Goal: Complete application form

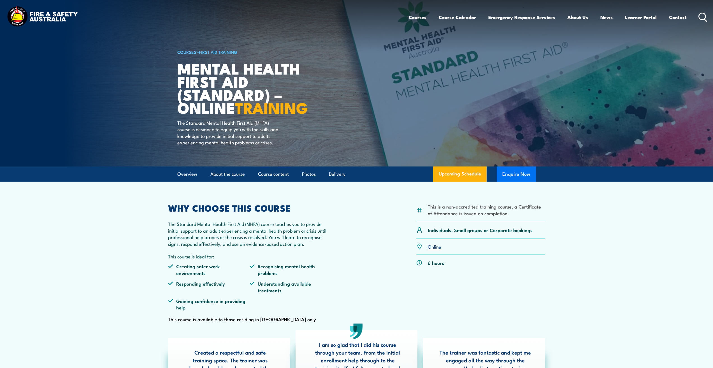
click at [517, 182] on button "Enquire Now" at bounding box center [516, 173] width 39 height 15
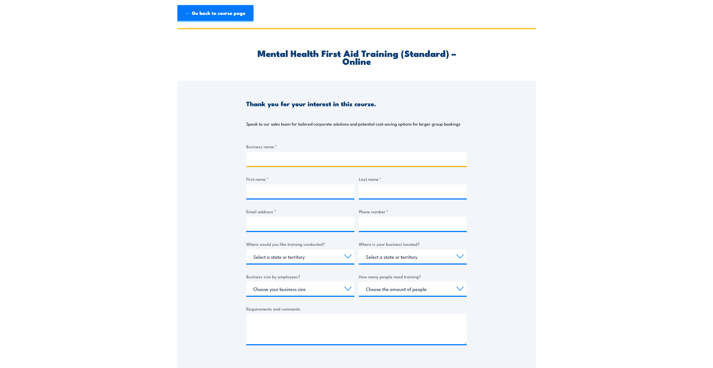
click at [330, 154] on input "Business name *" at bounding box center [356, 159] width 221 height 14
type input "Ahrens Group"
click at [298, 187] on input "First name *" at bounding box center [300, 191] width 108 height 14
type input "Kasey"
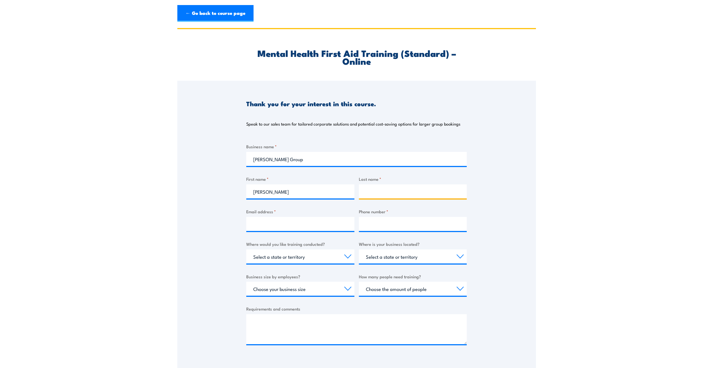
type input "Cottnam"
type input "0431436069"
select select "SA"
drag, startPoint x: 404, startPoint y: 187, endPoint x: 323, endPoint y: 192, distance: 81.4
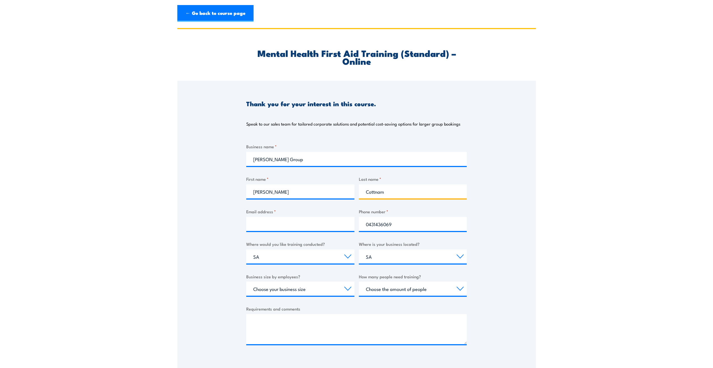
click at [323, 192] on div "Business name * Ahrens Group First name * Kasey Last name * Cottnam Email addre…" at bounding box center [356, 248] width 221 height 211
type input "Johnson"
drag, startPoint x: 401, startPoint y: 222, endPoint x: 335, endPoint y: 227, distance: 66.3
click at [335, 227] on div "Business name * Ahrens Group First name * Kasey Last name * Johnson Email addre…" at bounding box center [356, 248] width 221 height 211
type input "85210070"
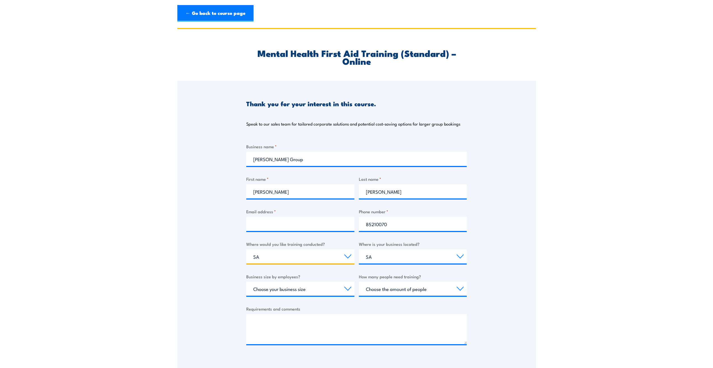
drag, startPoint x: 264, startPoint y: 257, endPoint x: 240, endPoint y: 256, distance: 24.1
click at [240, 256] on div "Thank you for your interest in this course. Speak to our sales team for tailore…" at bounding box center [356, 221] width 359 height 280
select select "WA"
click at [246, 249] on select "Select a state or territory Nationally - multiple locations QLD NSW VIC SA ACT …" at bounding box center [300, 256] width 108 height 14
drag, startPoint x: 380, startPoint y: 265, endPoint x: 379, endPoint y: 261, distance: 4.6
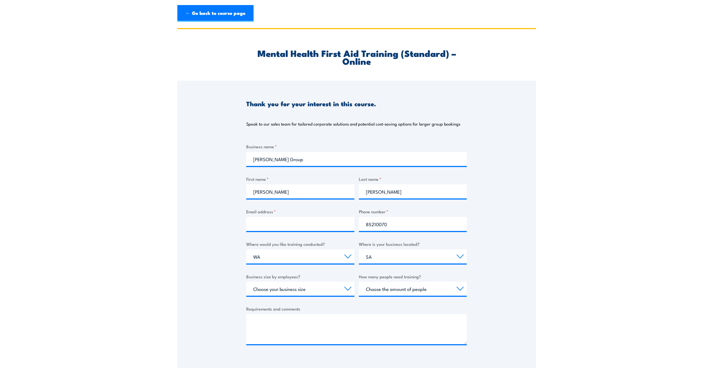
click at [380, 265] on div "Business name * Ahrens Group First name * Kasey Last name * Johnson Email addre…" at bounding box center [356, 248] width 221 height 211
click at [379, 260] on select "Select a state or territory QLD NSW VIC SA ACT WA TAS NT" at bounding box center [413, 256] width 108 height 14
select select "WA"
click at [359, 249] on select "Select a state or territory QLD NSW VIC SA ACT WA TAS NT" at bounding box center [413, 256] width 108 height 14
click at [325, 288] on select "Choose your business size 1 to 19 20 to 199 200+" at bounding box center [300, 289] width 108 height 14
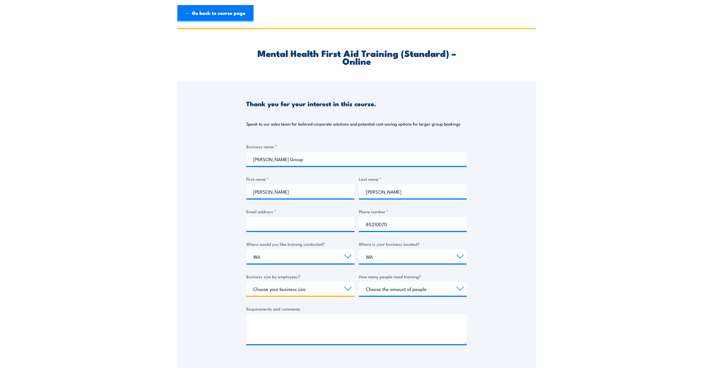
select select "1 to 19"
click at [246, 282] on select "Choose your business size 1 to 19 20 to 199 200+" at bounding box center [300, 289] width 108 height 14
click at [379, 288] on select "Choose the amount of people 1 to 4 5 to 19 20+" at bounding box center [413, 289] width 108 height 14
select select "1 to 4"
click at [359, 282] on select "Choose the amount of people 1 to 4 5 to 19 20+" at bounding box center [413, 289] width 108 height 14
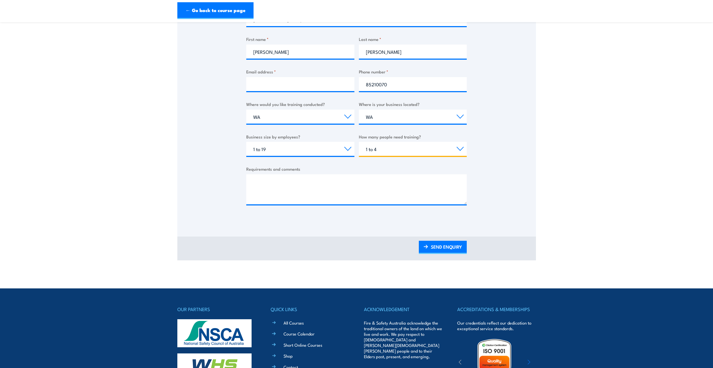
scroll to position [140, 0]
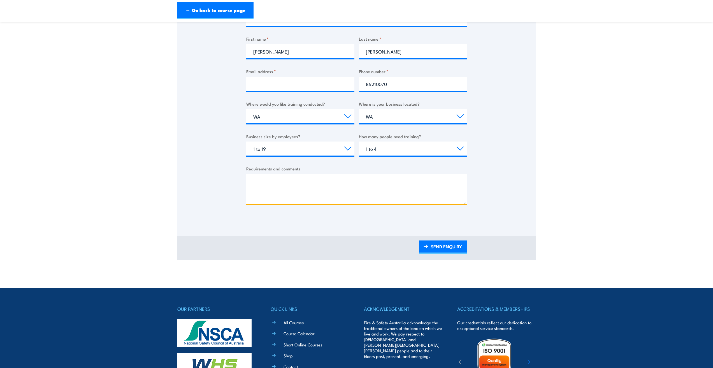
click at [387, 186] on textarea "Requirements and comments" at bounding box center [356, 189] width 221 height 30
type textarea "online"
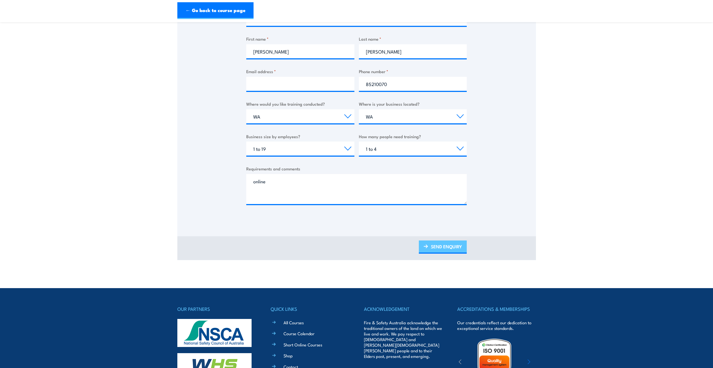
click at [437, 247] on link "SEND ENQUIRY" at bounding box center [443, 246] width 48 height 13
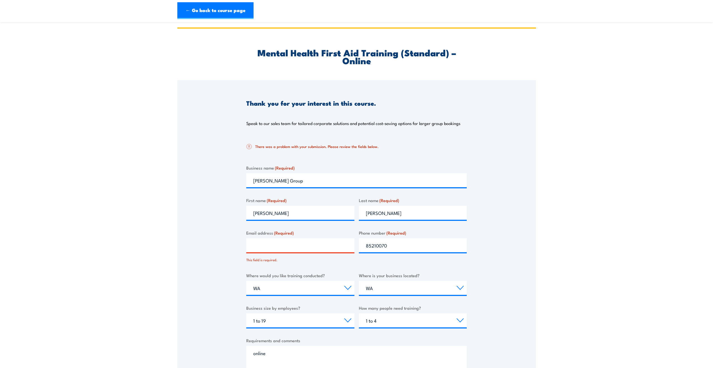
scroll to position [0, 0]
click at [325, 245] on input "Email address (Required)" at bounding box center [300, 246] width 108 height 14
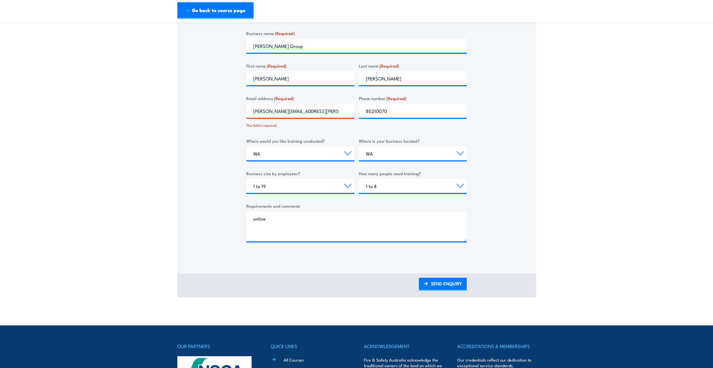
scroll to position [140, 0]
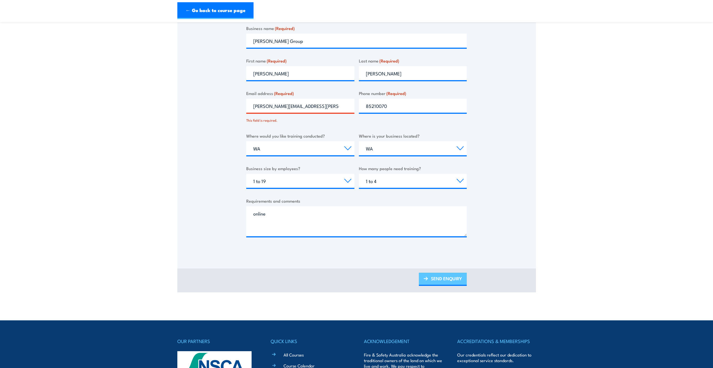
type input "kajohnson@ahrens.com.au"
click at [440, 276] on link "SEND ENQUIRY" at bounding box center [443, 279] width 48 height 13
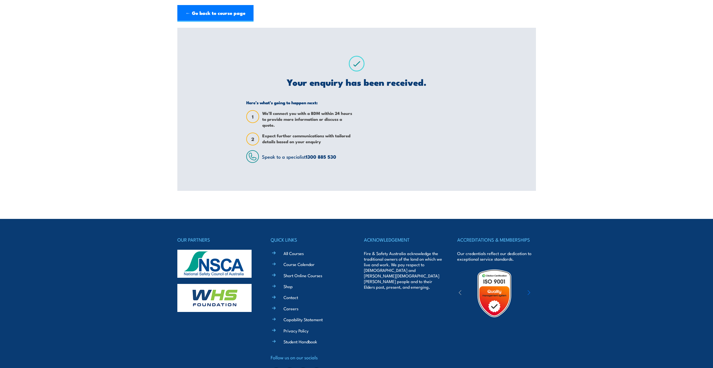
scroll to position [0, 0]
drag, startPoint x: 203, startPoint y: 13, endPoint x: 204, endPoint y: 24, distance: 10.7
click at [203, 13] on link "← Go back to course page" at bounding box center [215, 13] width 76 height 17
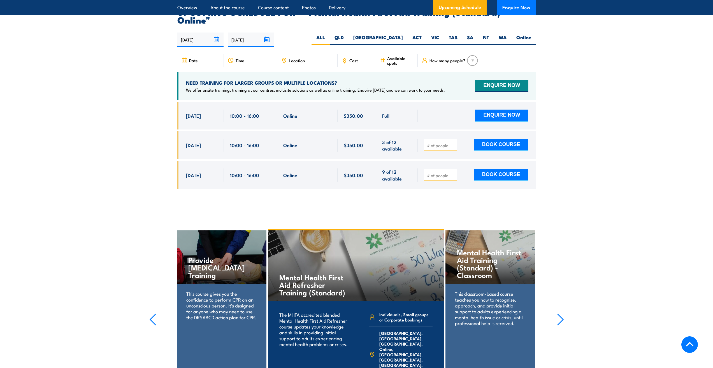
scroll to position [1039, 0]
